Goal: Task Accomplishment & Management: Complete application form

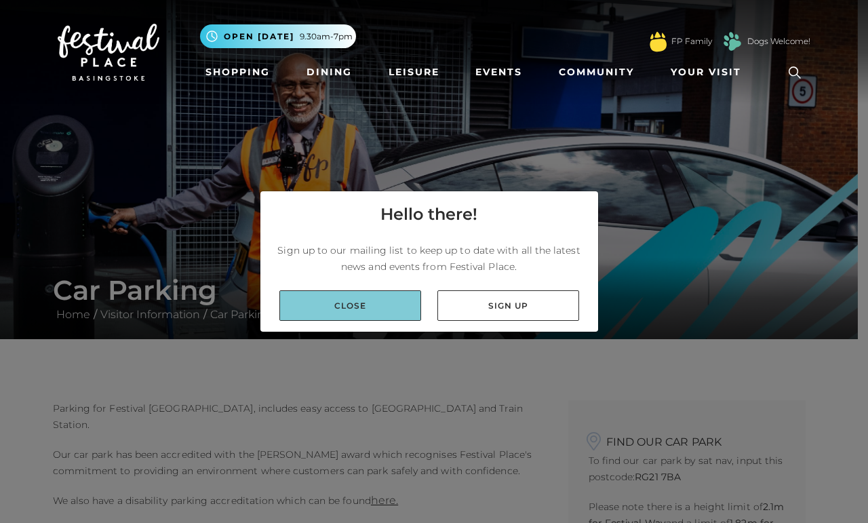
click at [382, 302] on link "Close" at bounding box center [350, 305] width 142 height 31
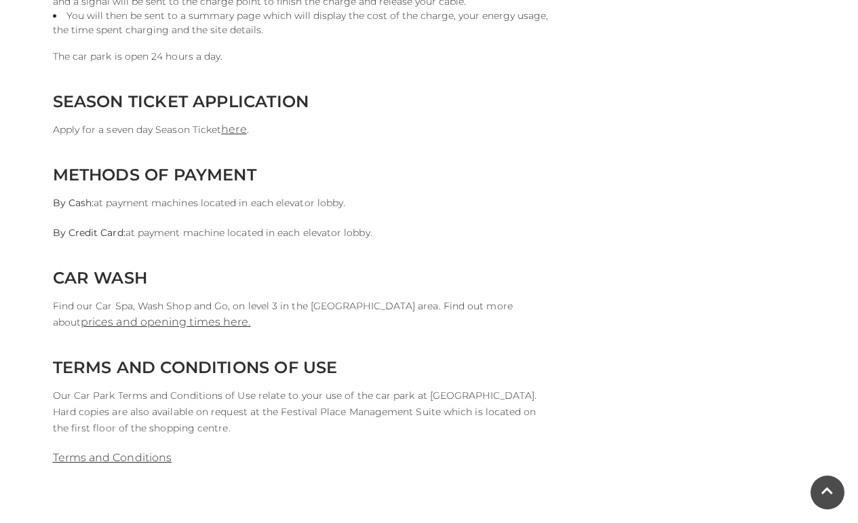
scroll to position [1253, 0]
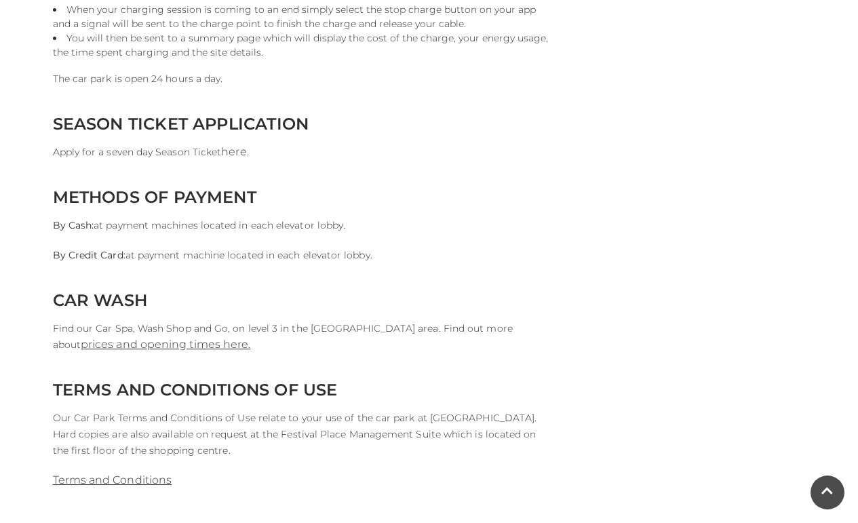
click at [236, 153] on link "here" at bounding box center [233, 151] width 25 height 13
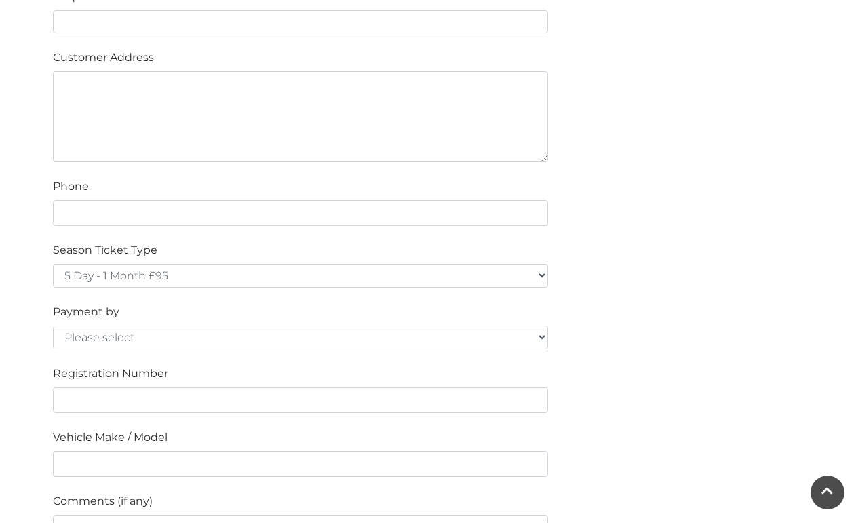
scroll to position [800, 0]
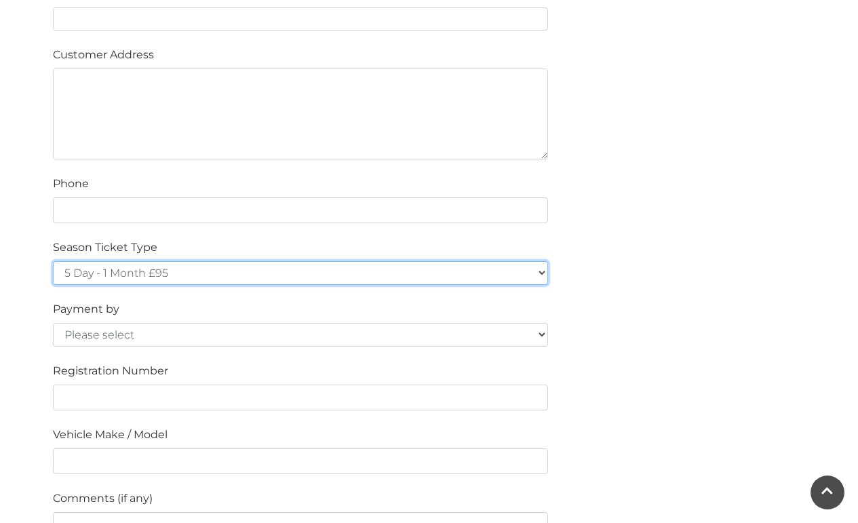
select select "5 Day - 1 Year £960 (£80 a month standing order)"
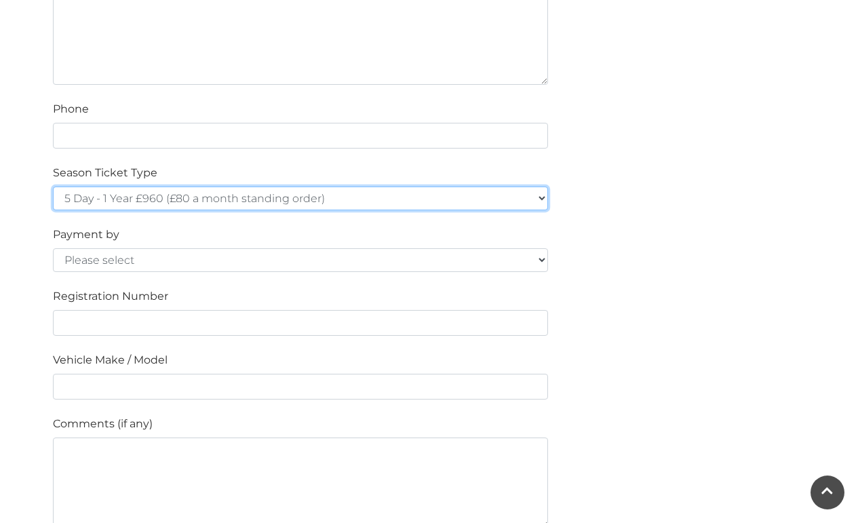
scroll to position [621, 0]
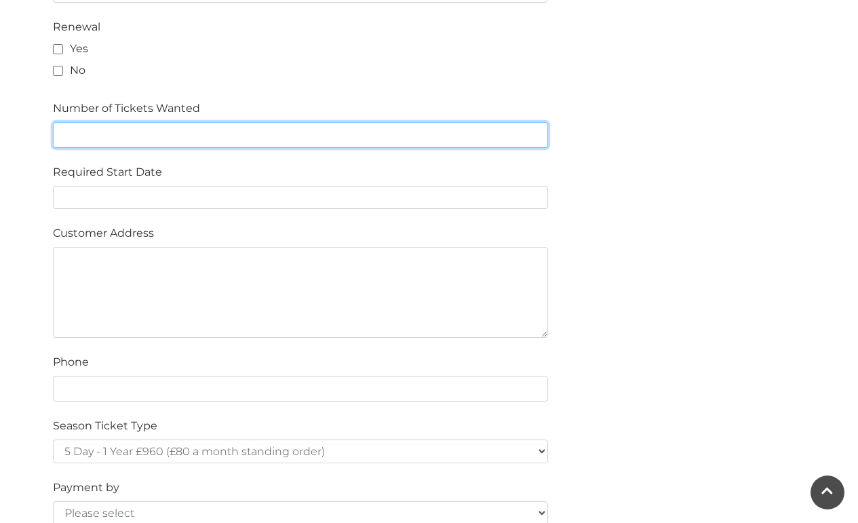
click at [106, 135] on input "text" at bounding box center [300, 135] width 495 height 26
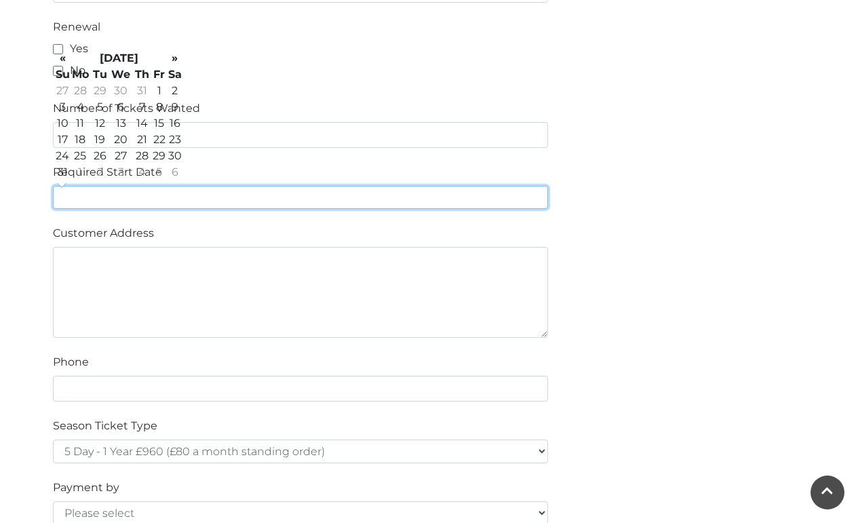
click at [134, 199] on input "text" at bounding box center [300, 197] width 495 height 23
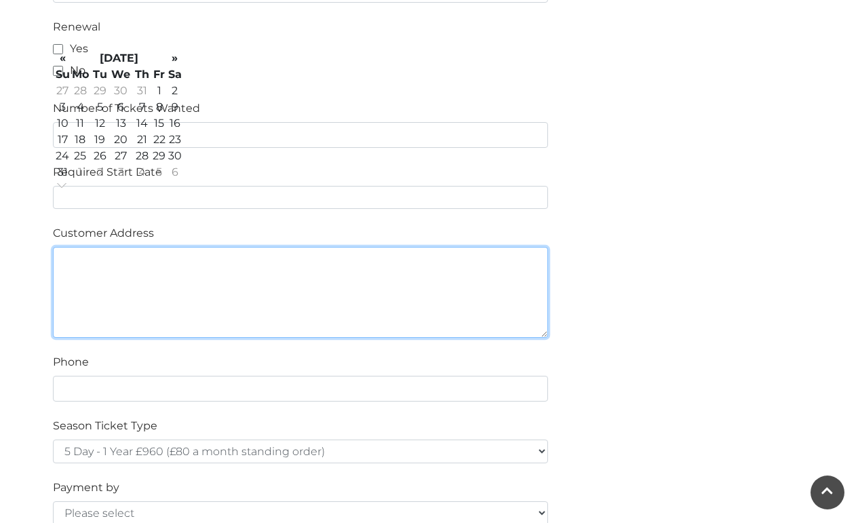
click at [174, 269] on textarea at bounding box center [300, 292] width 495 height 91
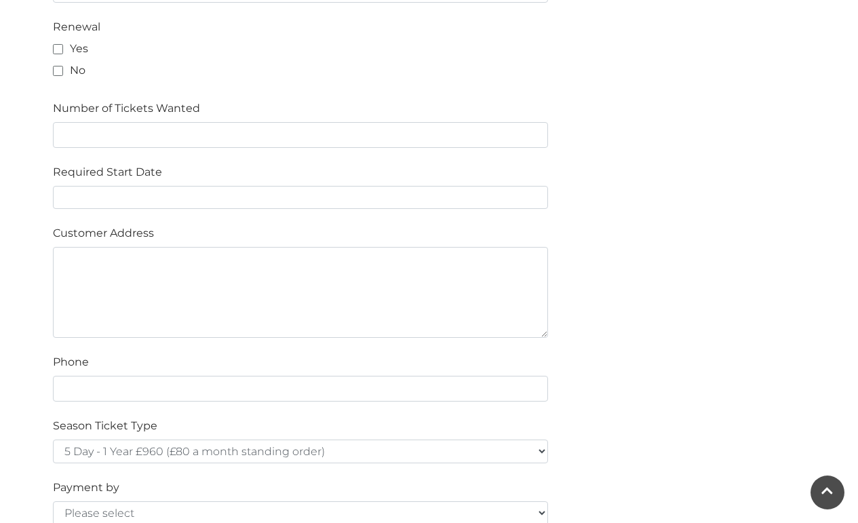
click at [601, 250] on div "Please fill in the below form to apply for a Festival Place Parking Season Tick…" at bounding box center [429, 362] width 773 height 1167
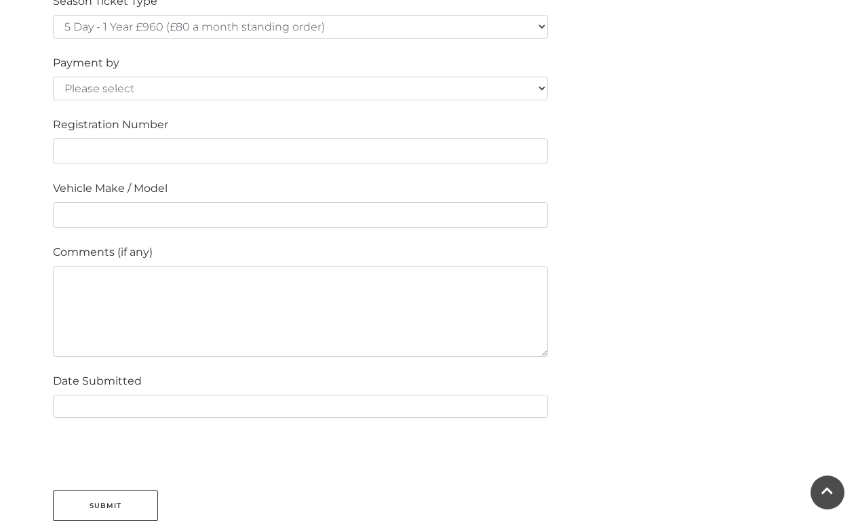
scroll to position [1297, 0]
